Goal: Find contact information: Find contact information

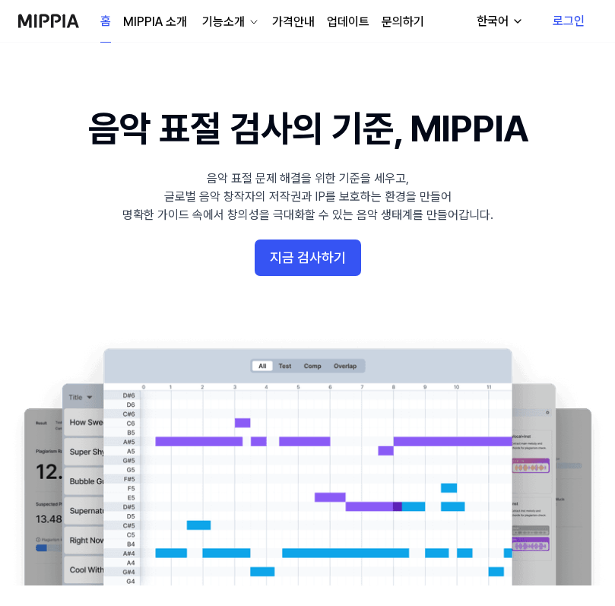
click at [177, 22] on link "MIPPIA 소개" at bounding box center [155, 22] width 64 height 18
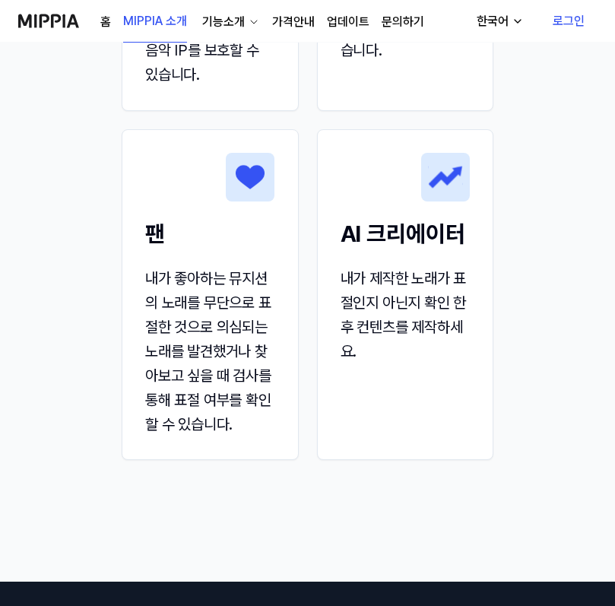
scroll to position [2505, 0]
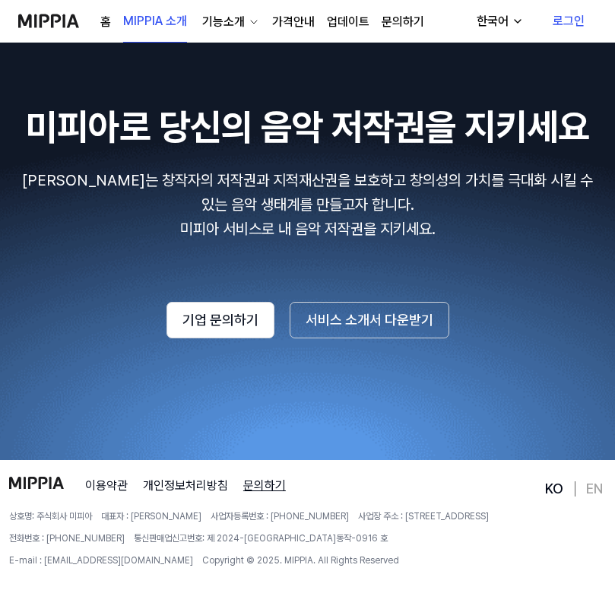
click at [252, 486] on link "문의하기" at bounding box center [264, 486] width 43 height 18
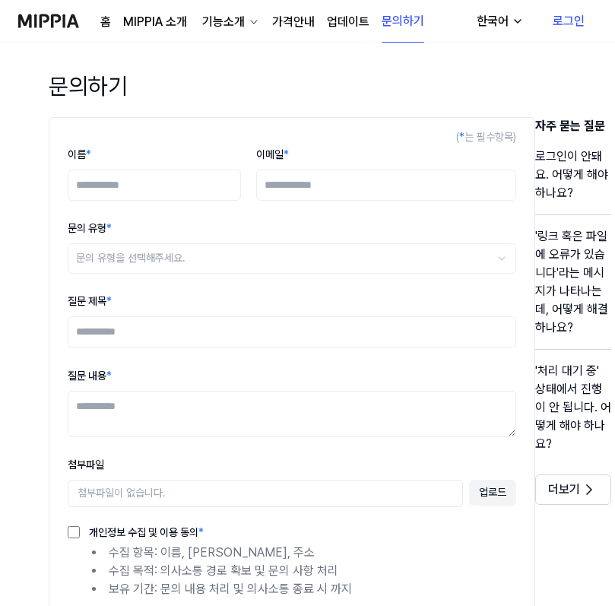
click at [65, 21] on img at bounding box center [48, 21] width 61 height 42
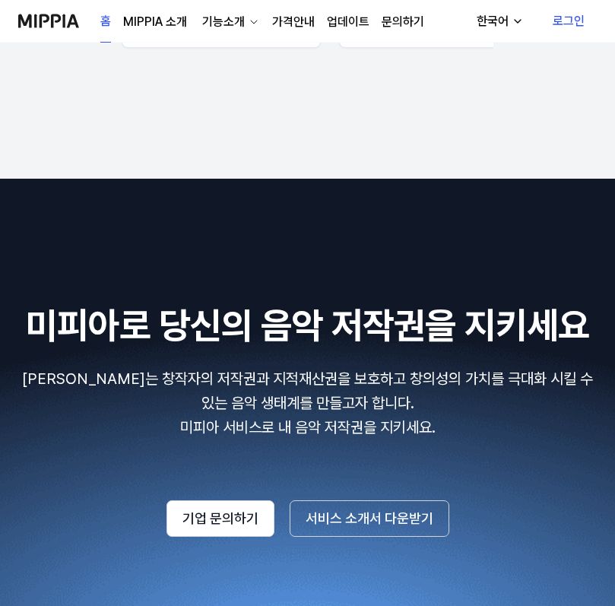
scroll to position [3061, 0]
